Goal: Find contact information: Find contact information

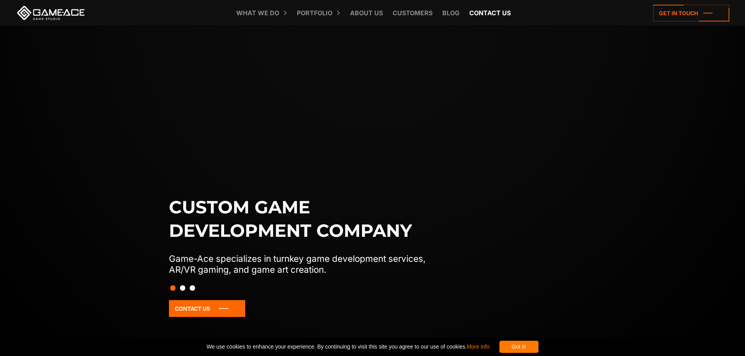
click at [485, 13] on link "Contact us" at bounding box center [489, 13] width 49 height 26
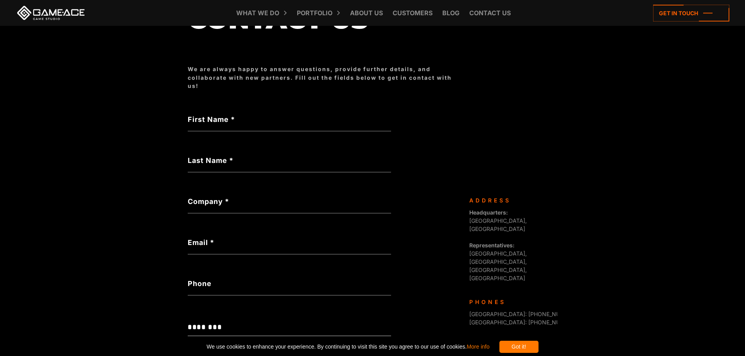
scroll to position [44, 0]
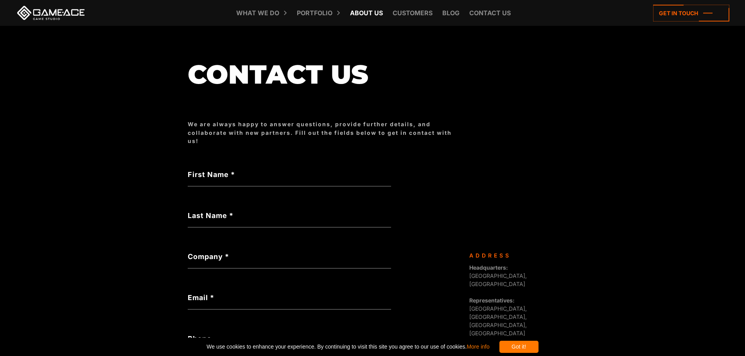
click at [369, 13] on link "About Us" at bounding box center [366, 13] width 41 height 26
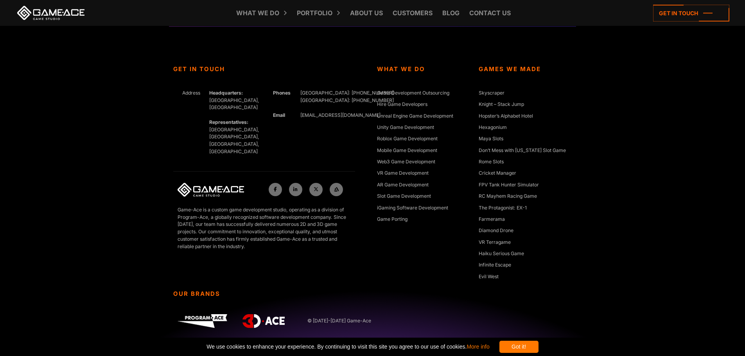
scroll to position [2957, 0]
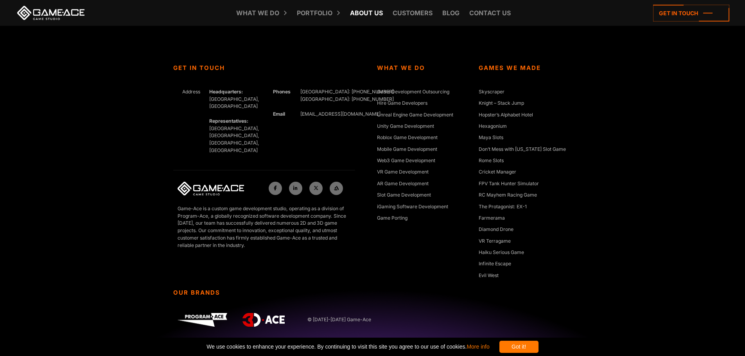
click at [357, 11] on link "About Us" at bounding box center [366, 13] width 41 height 26
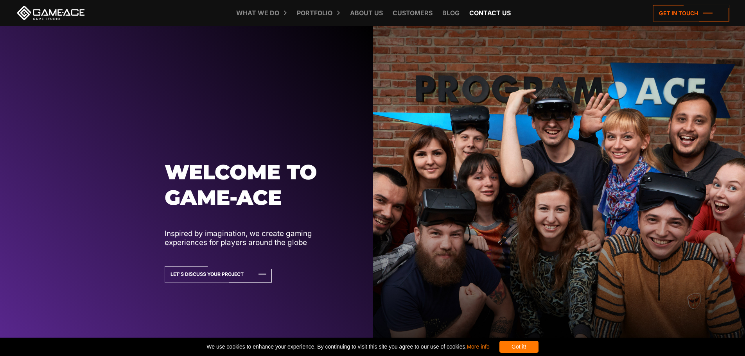
click at [492, 12] on link "Contact us" at bounding box center [489, 13] width 49 height 26
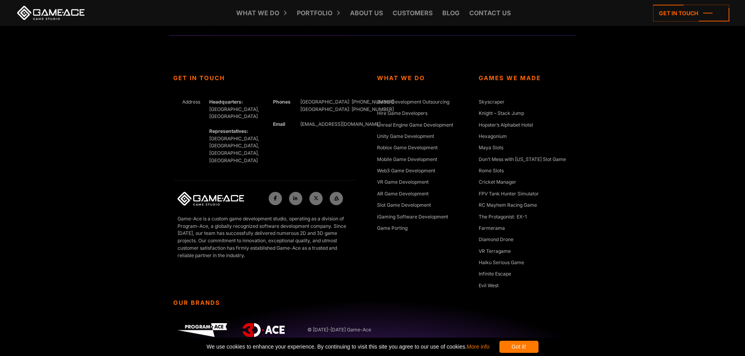
scroll to position [2957, 0]
